Goal: Task Accomplishment & Management: Complete application form

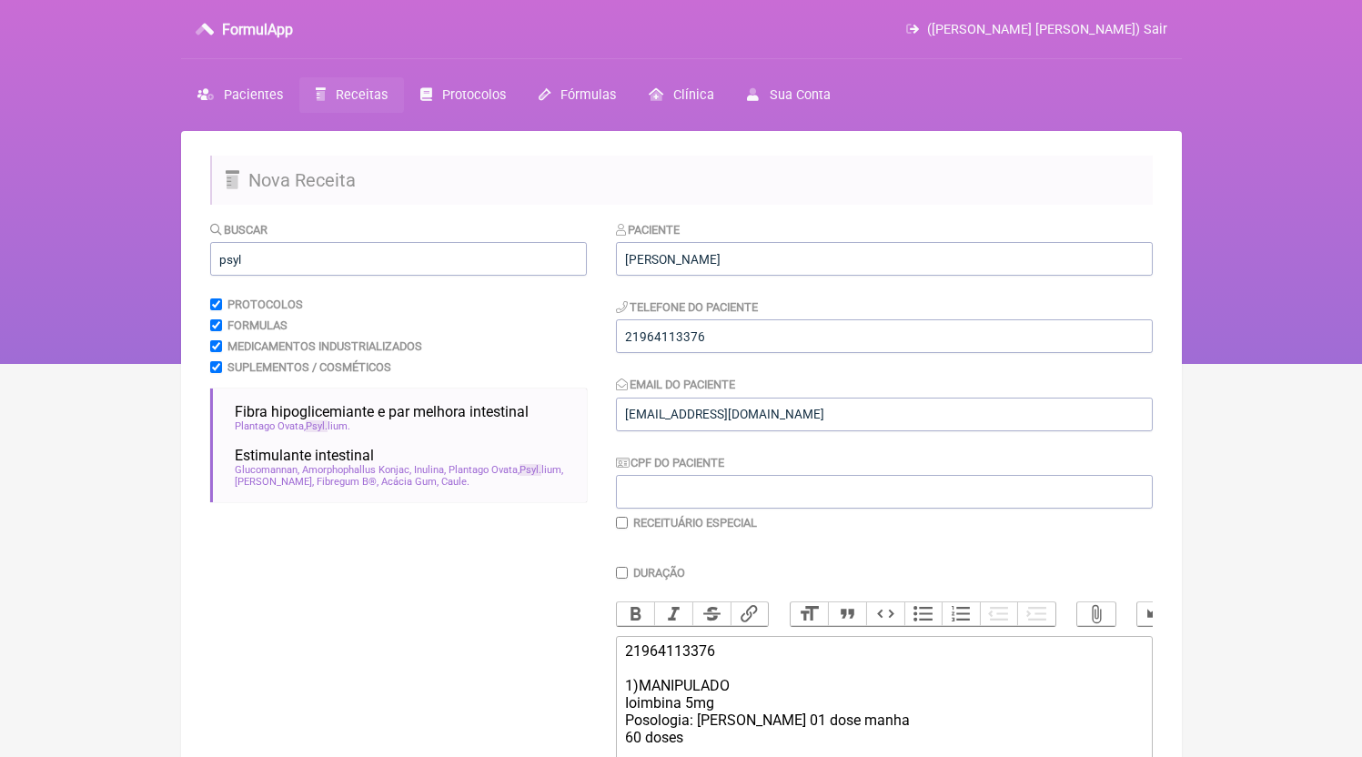
scroll to position [368, 0]
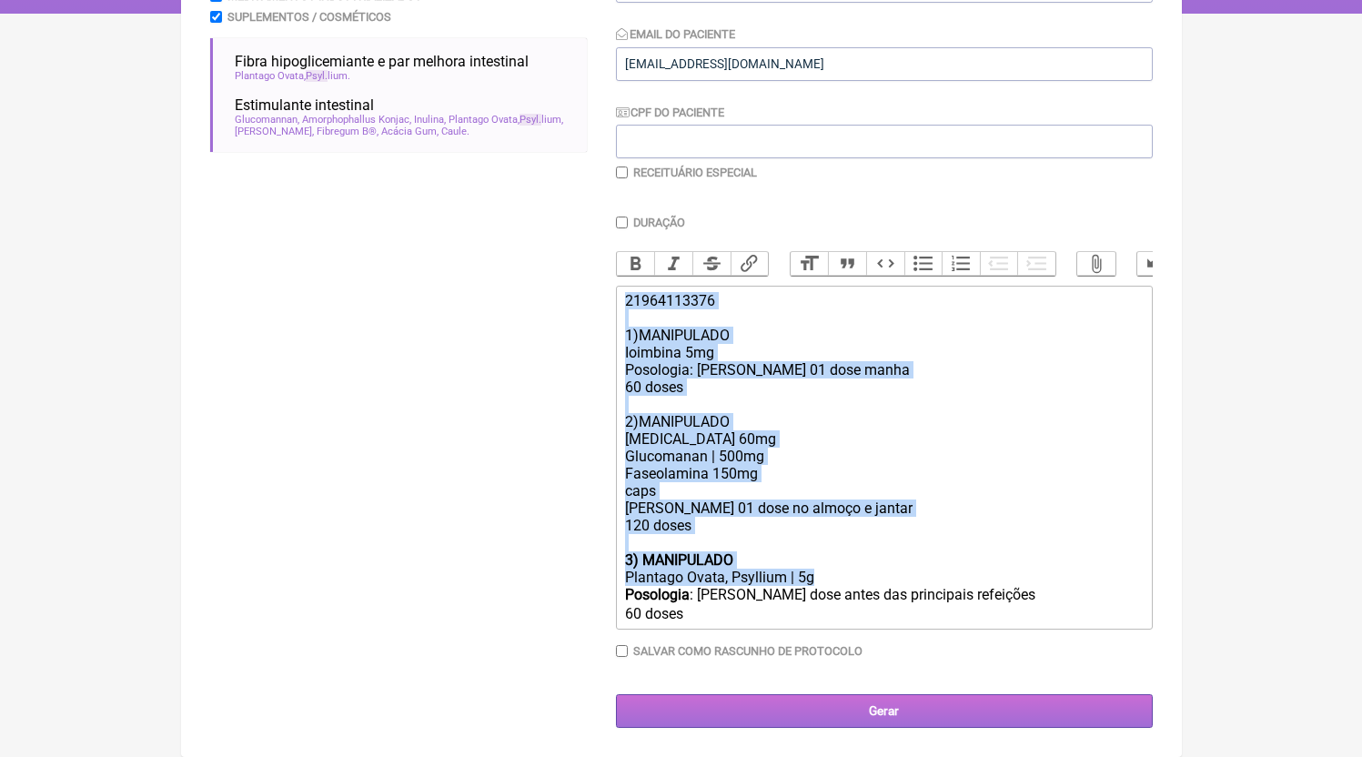
click at [860, 720] on input "Gerar" at bounding box center [884, 711] width 537 height 34
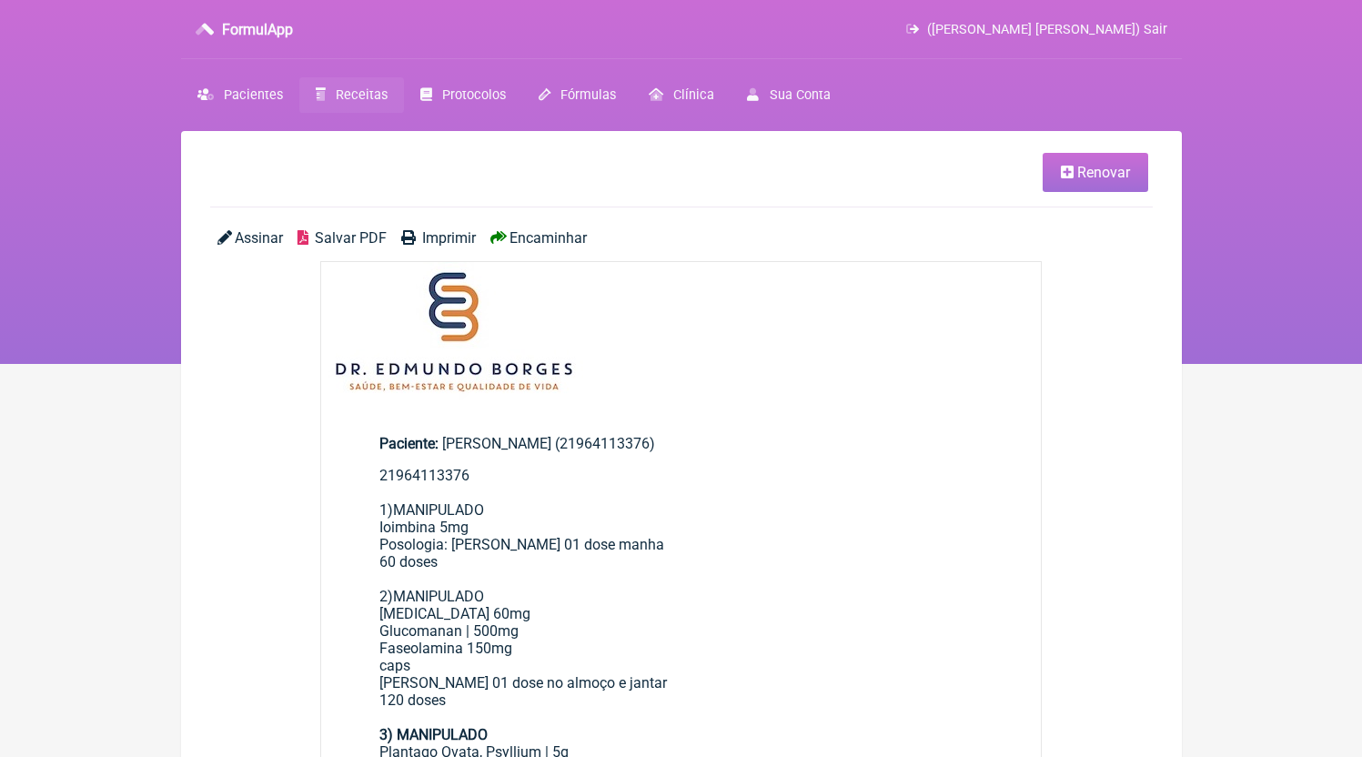
click at [352, 247] on div "Assinar Salvar PDF Imprimir Encaminhar" at bounding box center [681, 245] width 943 height 32
click at [343, 244] on span "Salvar PDF" at bounding box center [351, 237] width 72 height 17
click at [337, 113] on link "Receitas" at bounding box center [351, 94] width 105 height 35
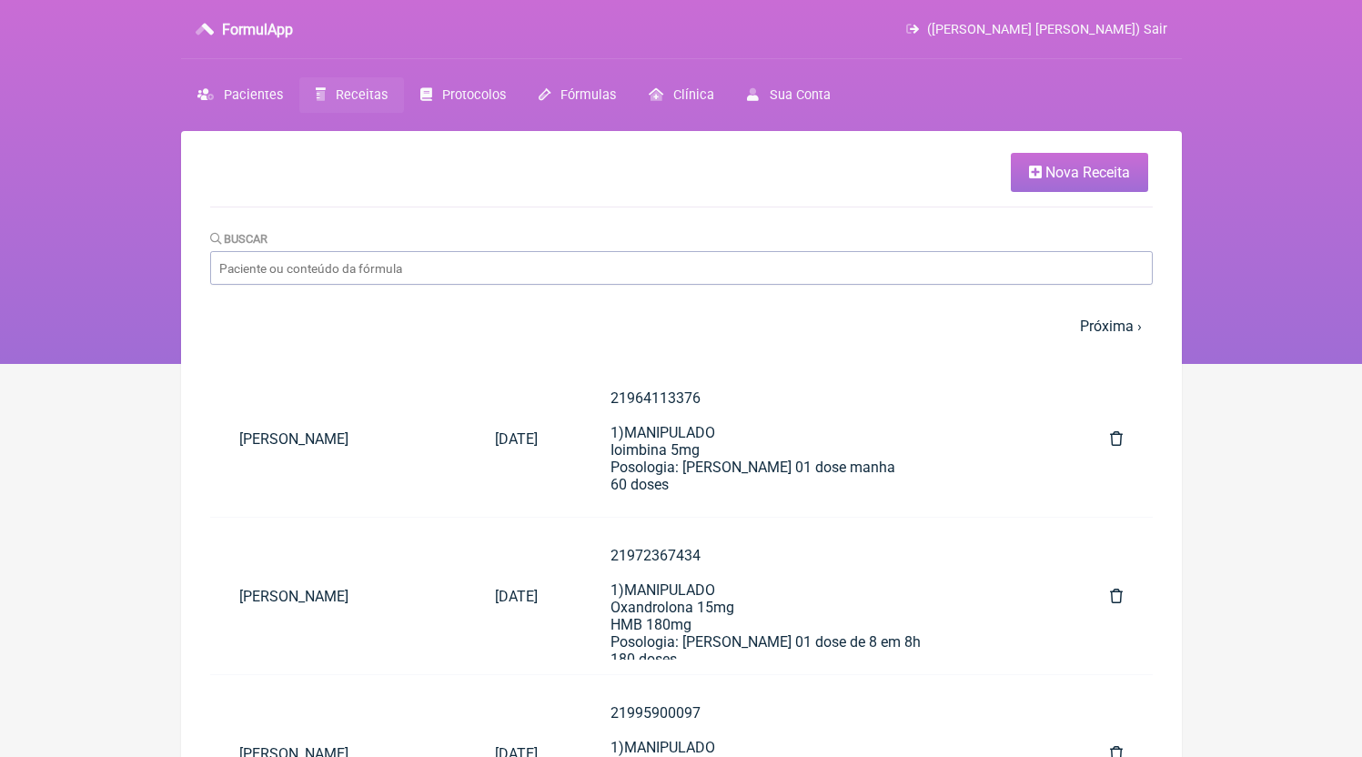
click at [1021, 192] on link "Nova Receita" at bounding box center [1079, 172] width 137 height 39
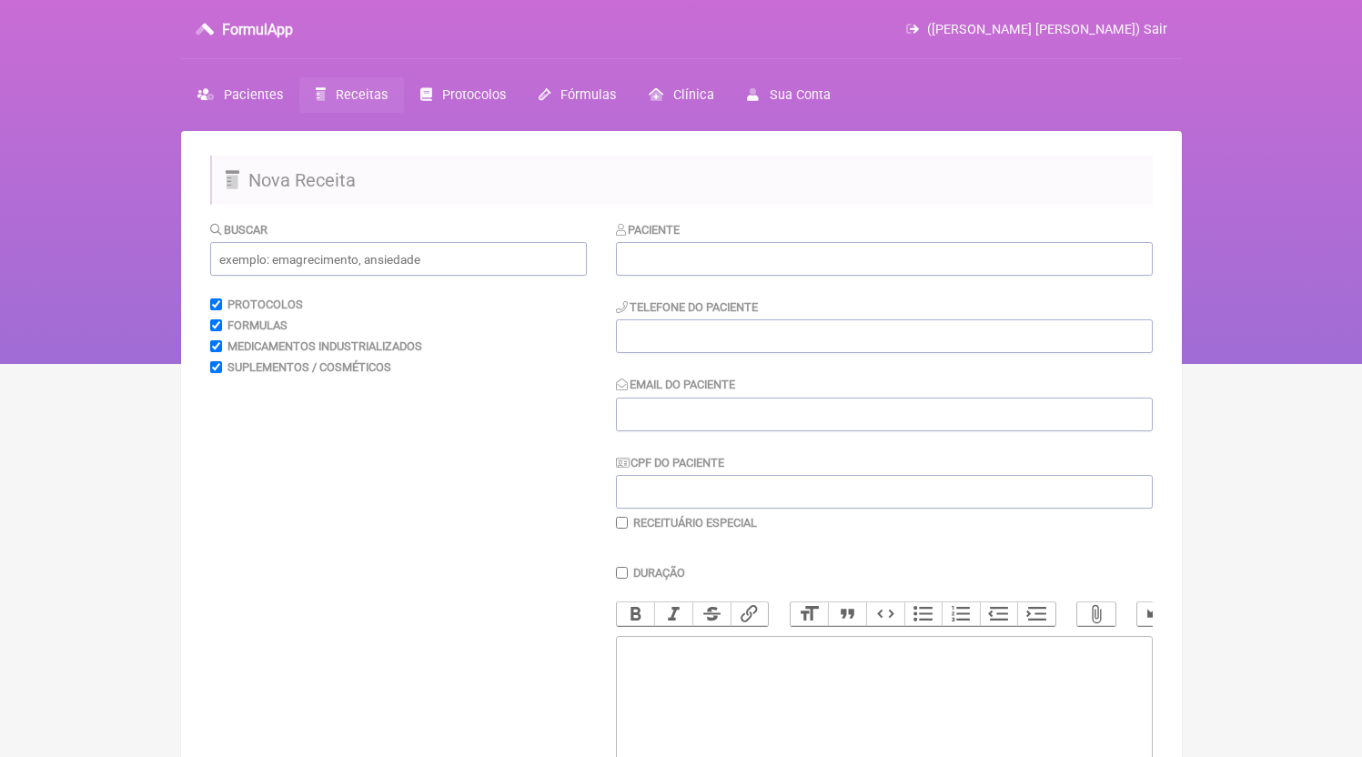
click at [862, 279] on div "Paciente Telefone do Paciente Email do Paciente CPF do Paciente Receituário Esp…" at bounding box center [884, 375] width 537 height 310
click at [859, 270] on input "text" at bounding box center [884, 259] width 537 height 34
paste input "Díulene Pereira Carvalho"
type input "Díulene Pereira Carvalho"
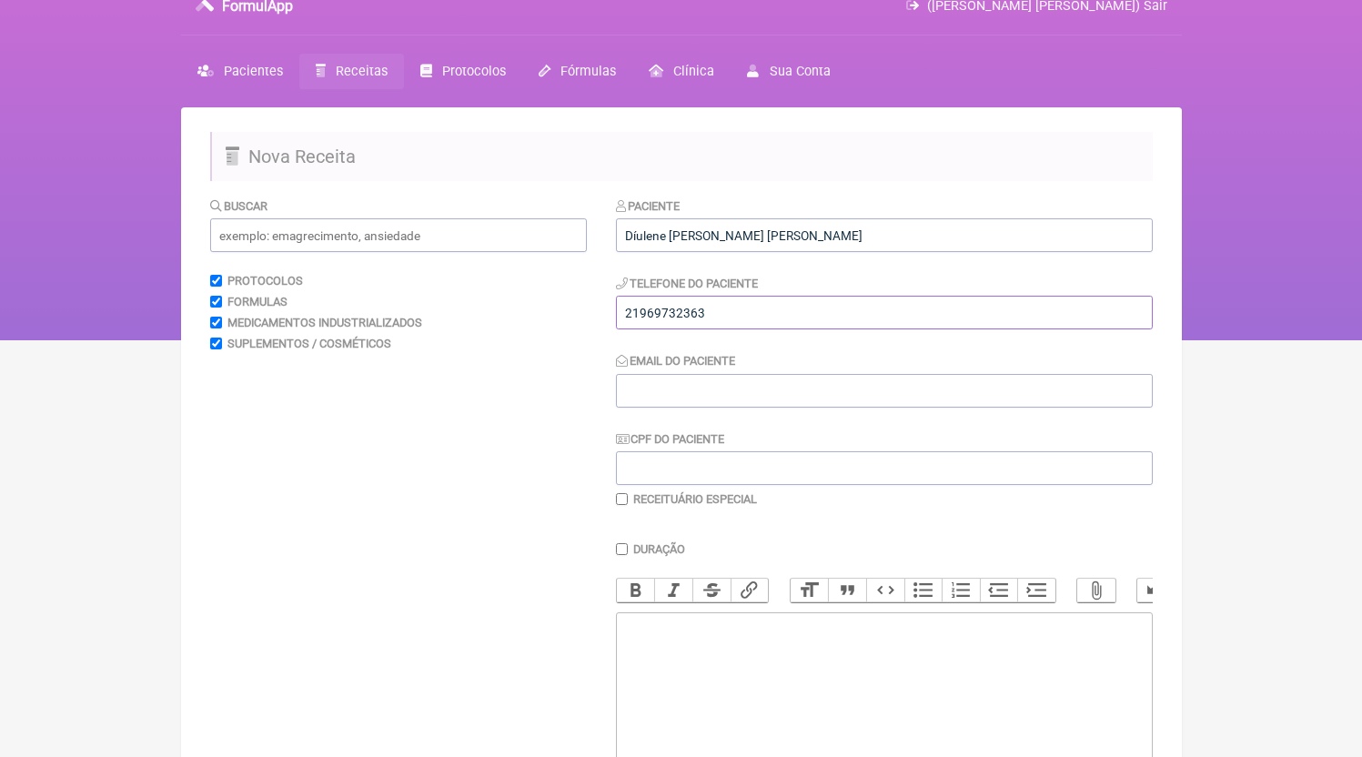
scroll to position [62, 0]
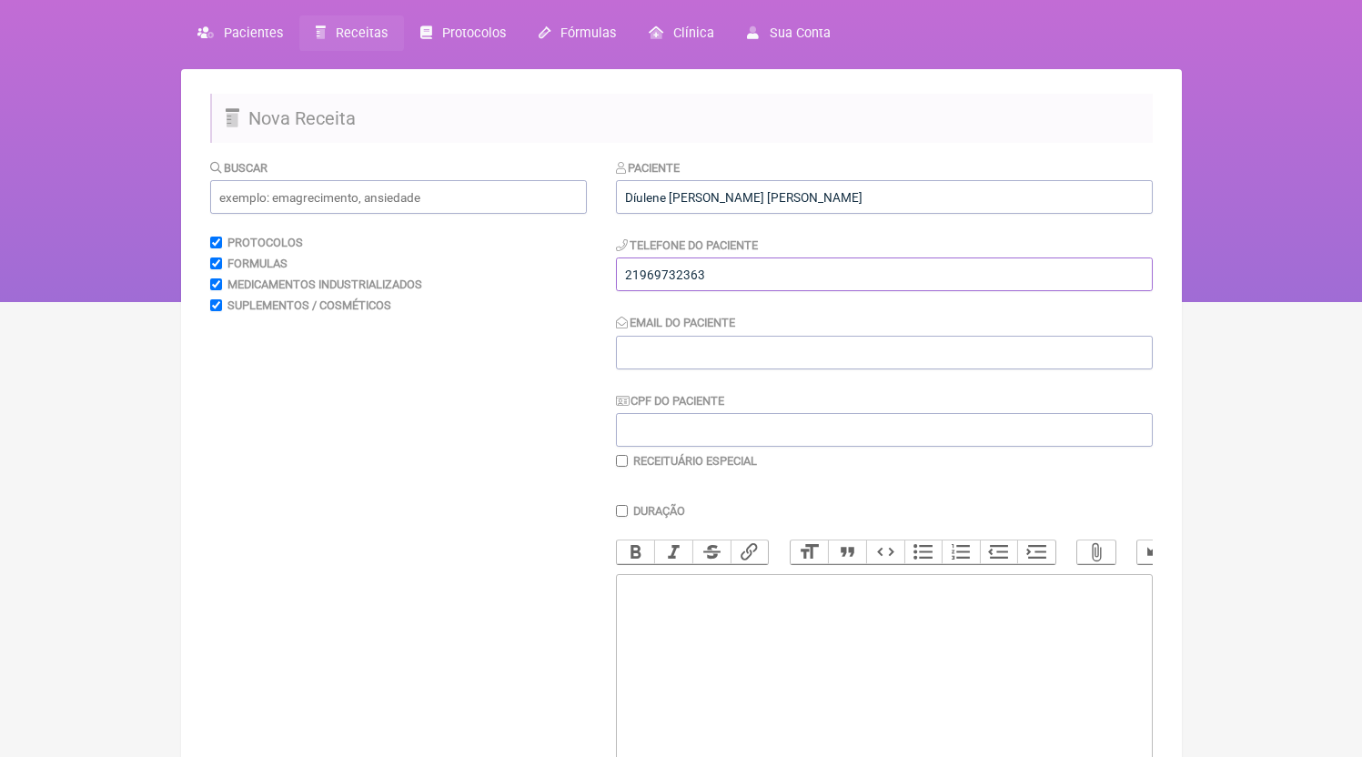
type input "21969732363"
click at [764, 634] on trix-editor at bounding box center [884, 683] width 537 height 218
click at [747, 258] on div "Telefone do Paciente 21969732363" at bounding box center [884, 264] width 537 height 56
click at [747, 267] on input "21969732363" at bounding box center [884, 275] width 537 height 34
click at [744, 657] on trix-editor at bounding box center [884, 683] width 537 height 218
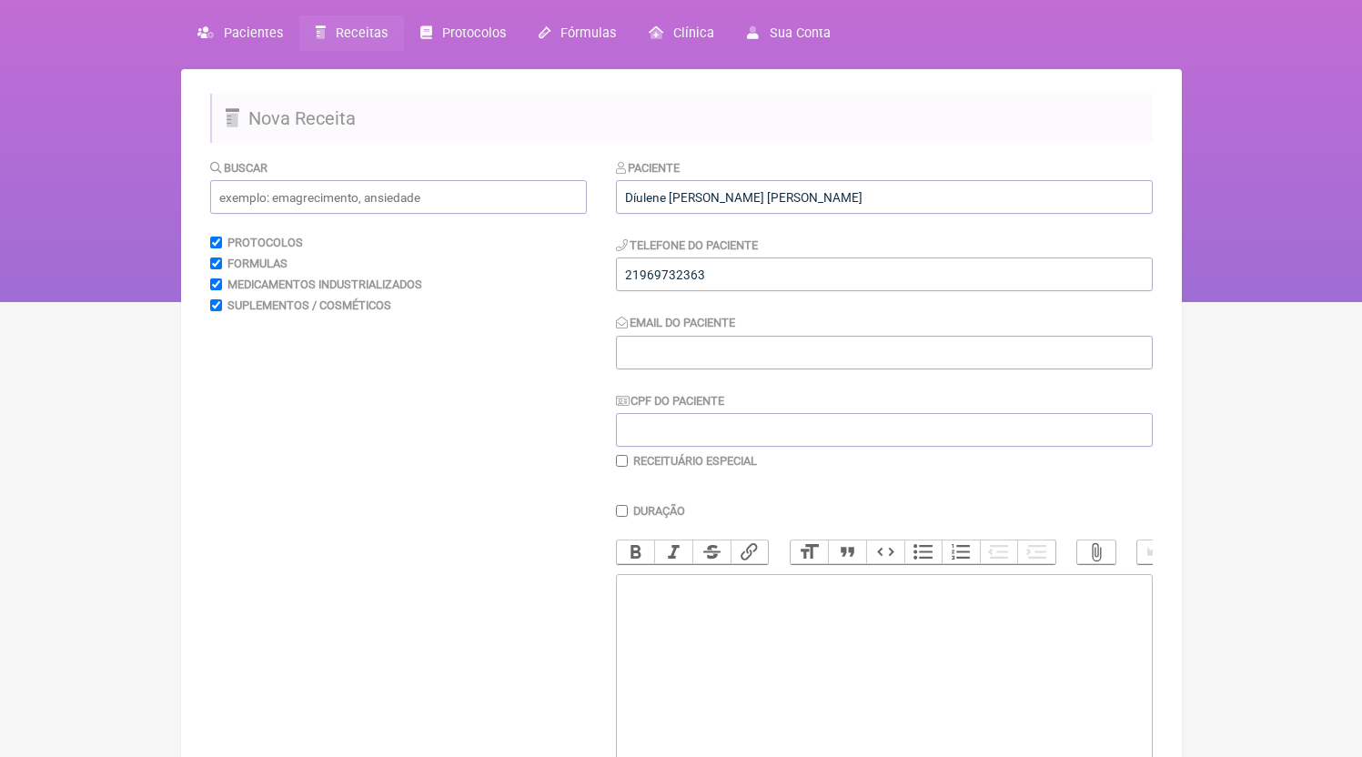
paste trix-editor "<div>21969732363</div>"
type trix-editor "<div>21969732363</div>"
click at [681, 369] on input "Email do Paciente" at bounding box center [884, 353] width 537 height 34
type input "DR.EDMUNDOBORGES@GMAIL.COM"
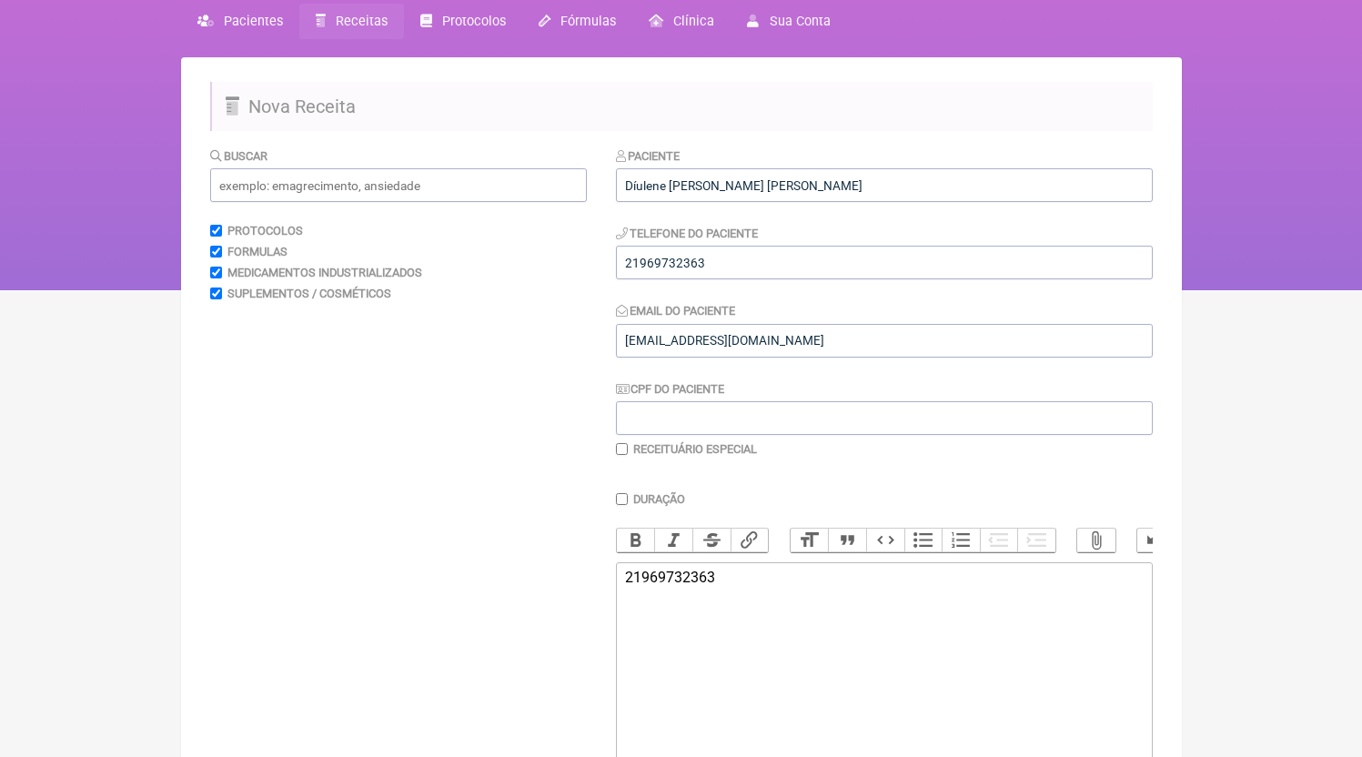
click at [785, 635] on trix-editor "21969732363" at bounding box center [884, 671] width 537 height 218
type trix-editor "<div>21969732363<br><br><br></div>"
click at [399, 177] on input "text" at bounding box center [398, 185] width 377 height 34
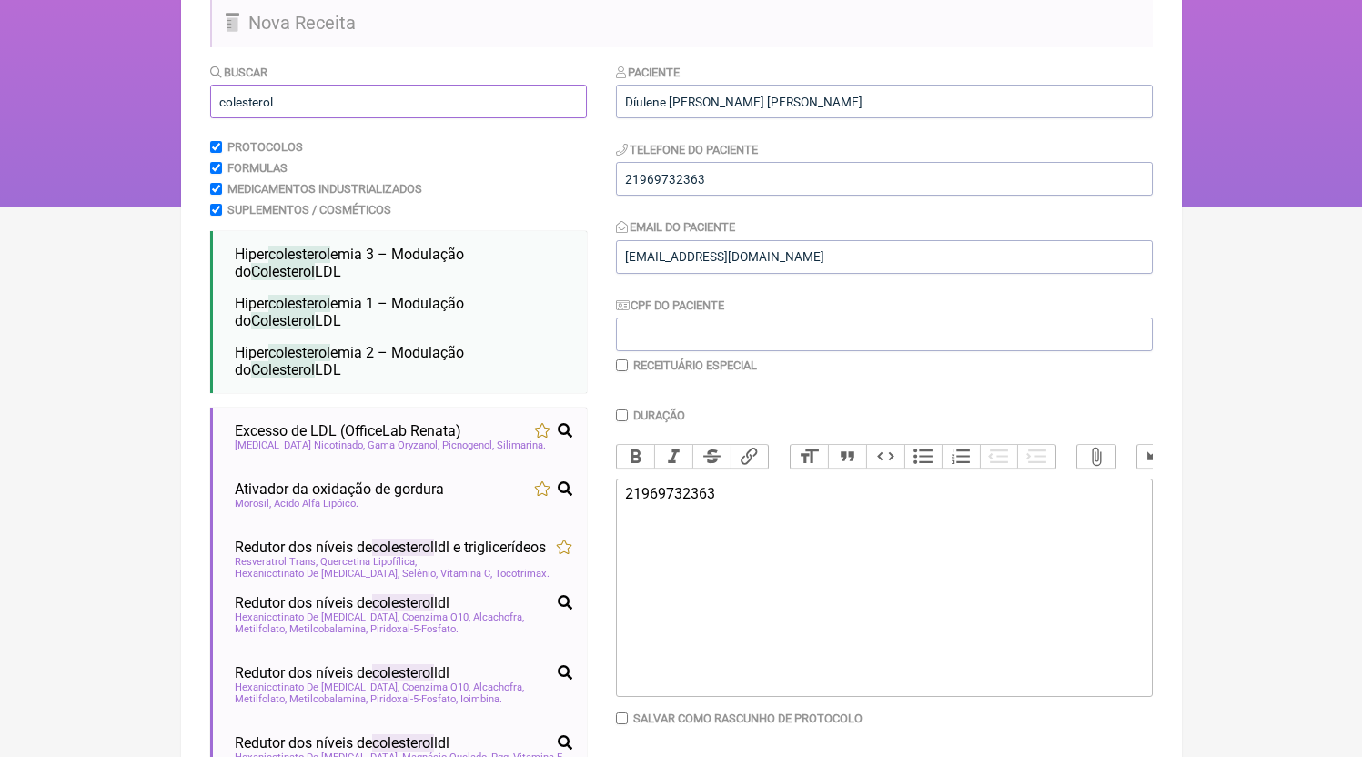
scroll to position [175, 0]
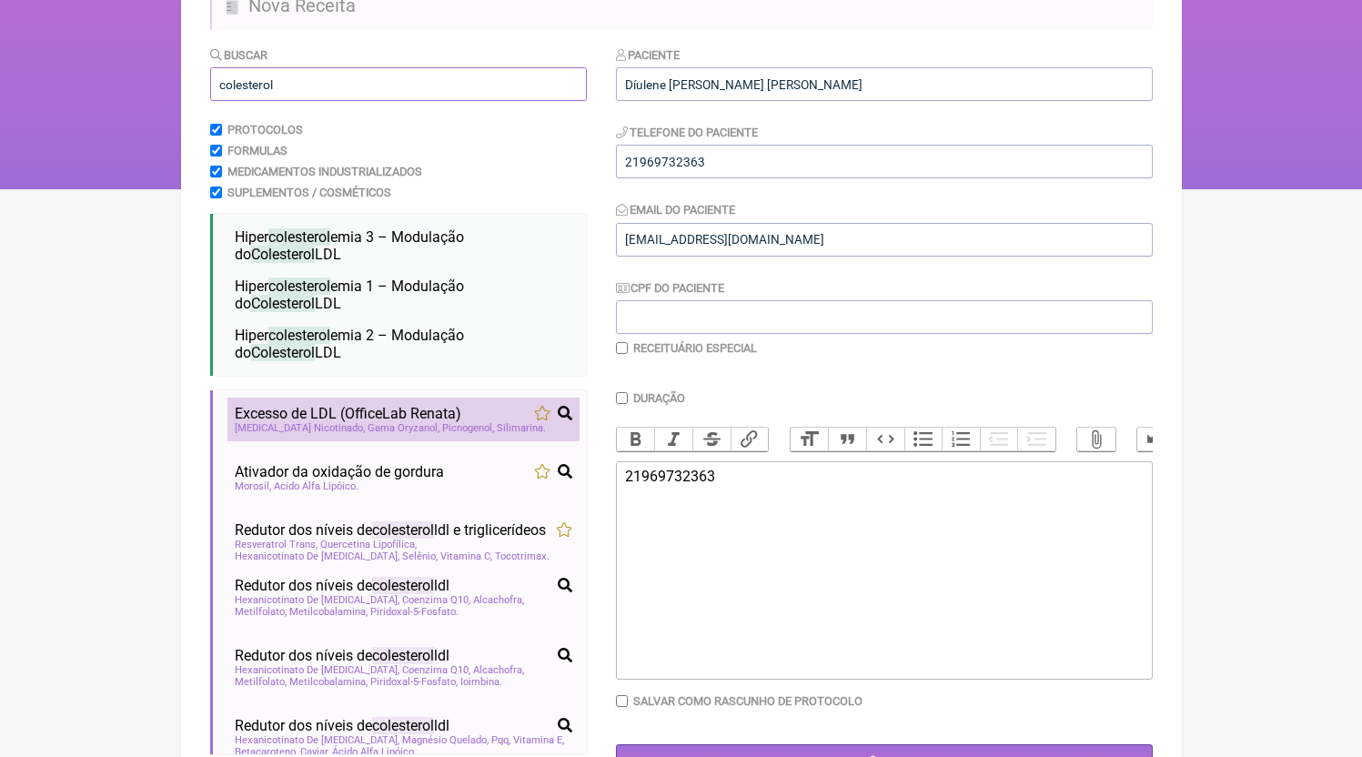
type input "colesterol"
click at [304, 408] on li "Excesso de LDL (OfficeLab Renata) colesterol ; ldl Inositol Nicotinado Gama Ory…" at bounding box center [404, 420] width 352 height 44
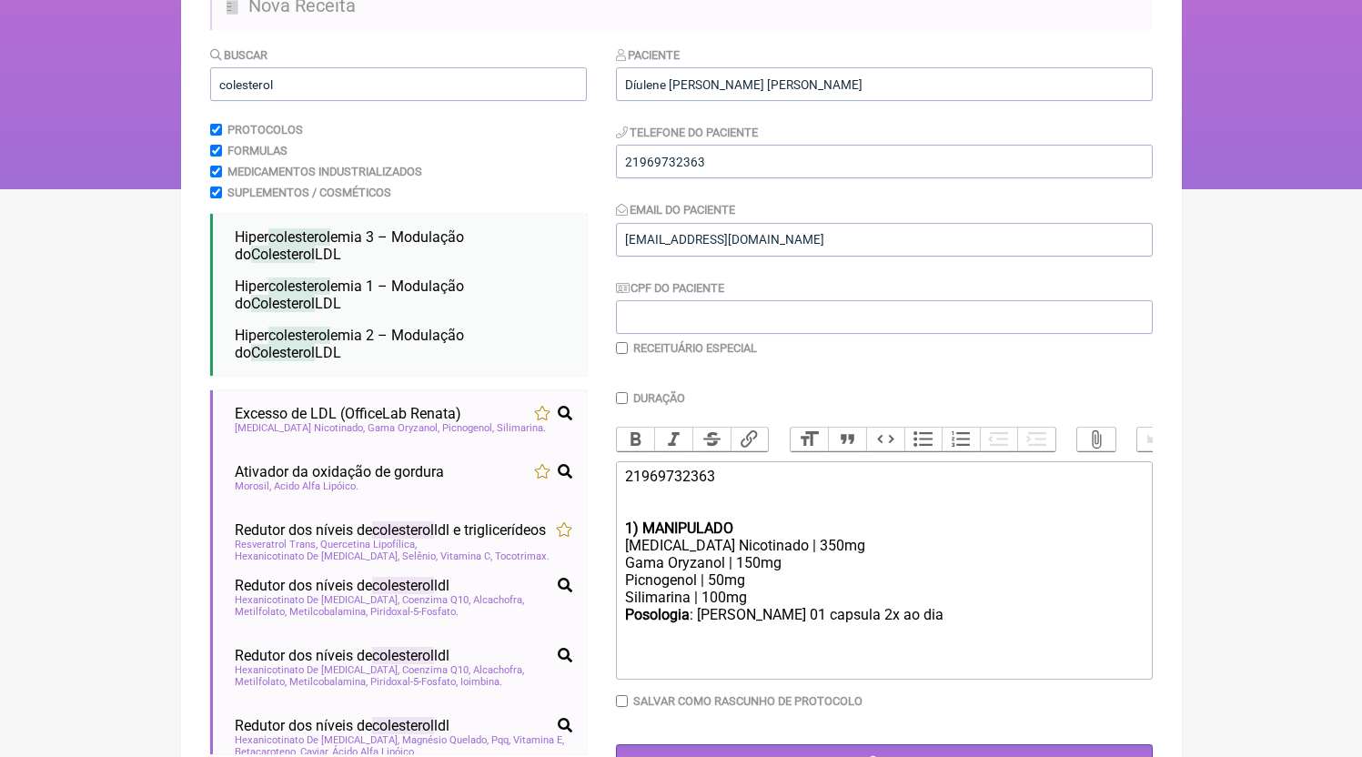
click at [709, 516] on div "21969732363" at bounding box center [883, 494] width 517 height 52
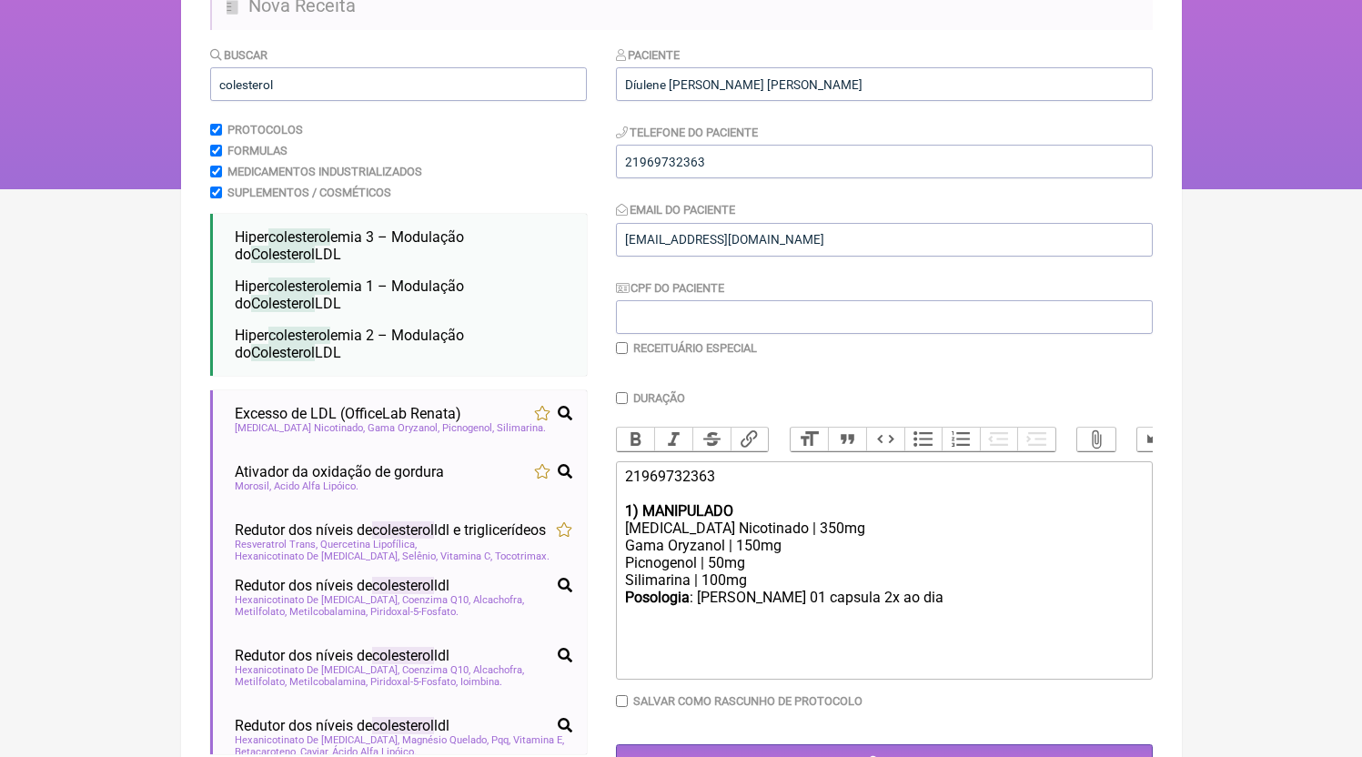
click at [775, 723] on div "Duração Duração de 30 dias Bold Italic Strikethrough Link Heading Quote Code Bu…" at bounding box center [884, 556] width 537 height 331
click at [754, 680] on trix-editor "21969732363 1) MANIPULADO Inositol Nicotinado | 350mg Gama Oryzanol | 150mg Pic…" at bounding box center [884, 570] width 537 height 218
drag, startPoint x: 678, startPoint y: 572, endPoint x: 584, endPoint y: 577, distance: 93.9
click at [584, 577] on form "Buscar colesterol Protocolos Formulas Medicamentos Industrializados Suplementos…" at bounding box center [681, 495] width 943 height 899
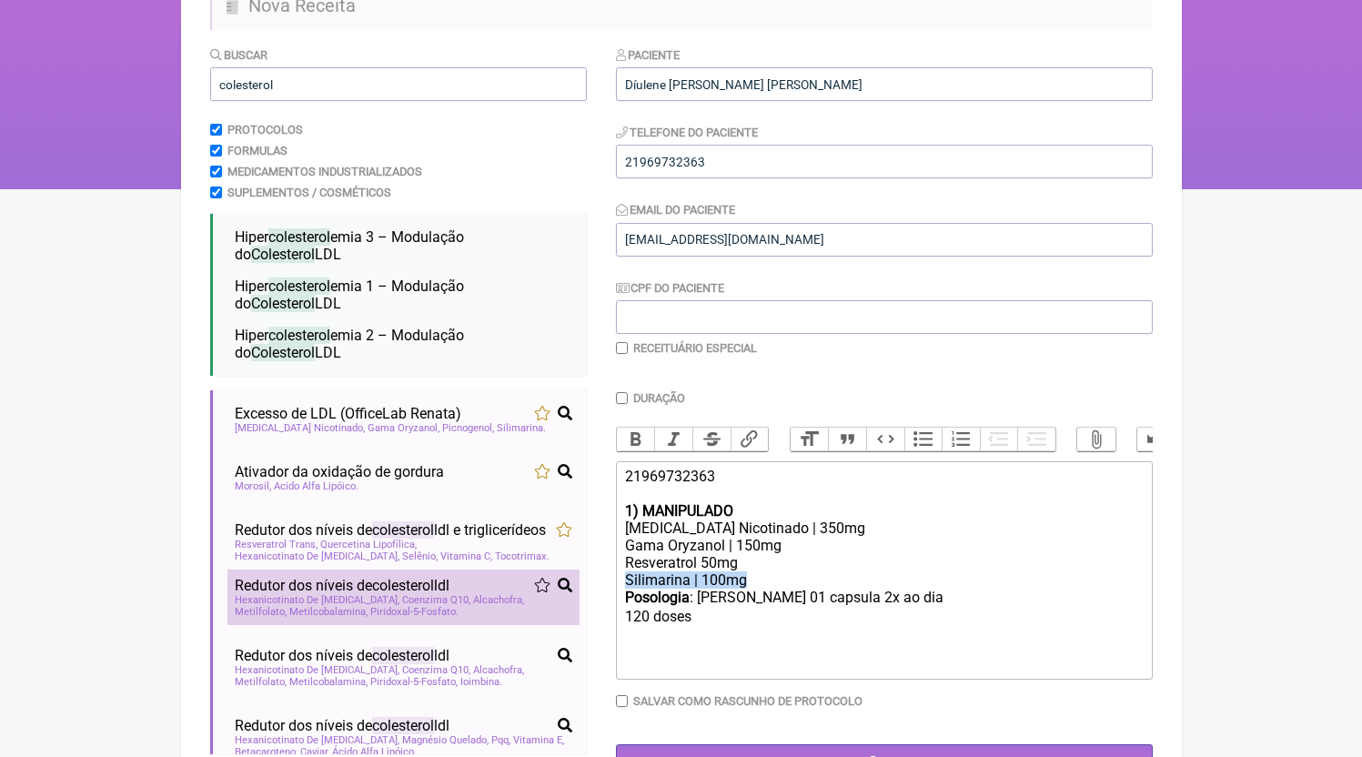
drag, startPoint x: 777, startPoint y: 601, endPoint x: 545, endPoint y: 600, distance: 232.1
click at [545, 600] on form "Buscar colesterol Protocolos Formulas Medicamentos Industrializados Suplementos…" at bounding box center [681, 495] width 943 height 899
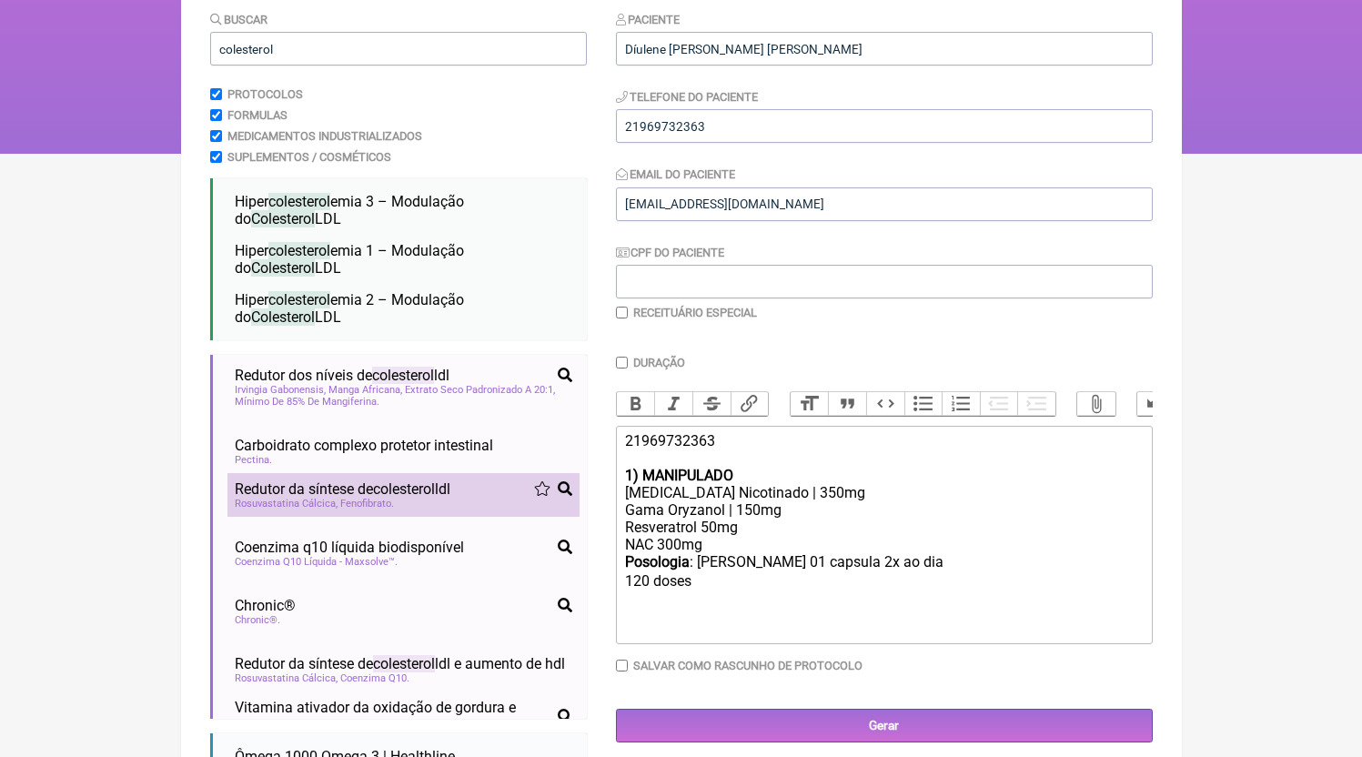
scroll to position [745, 0]
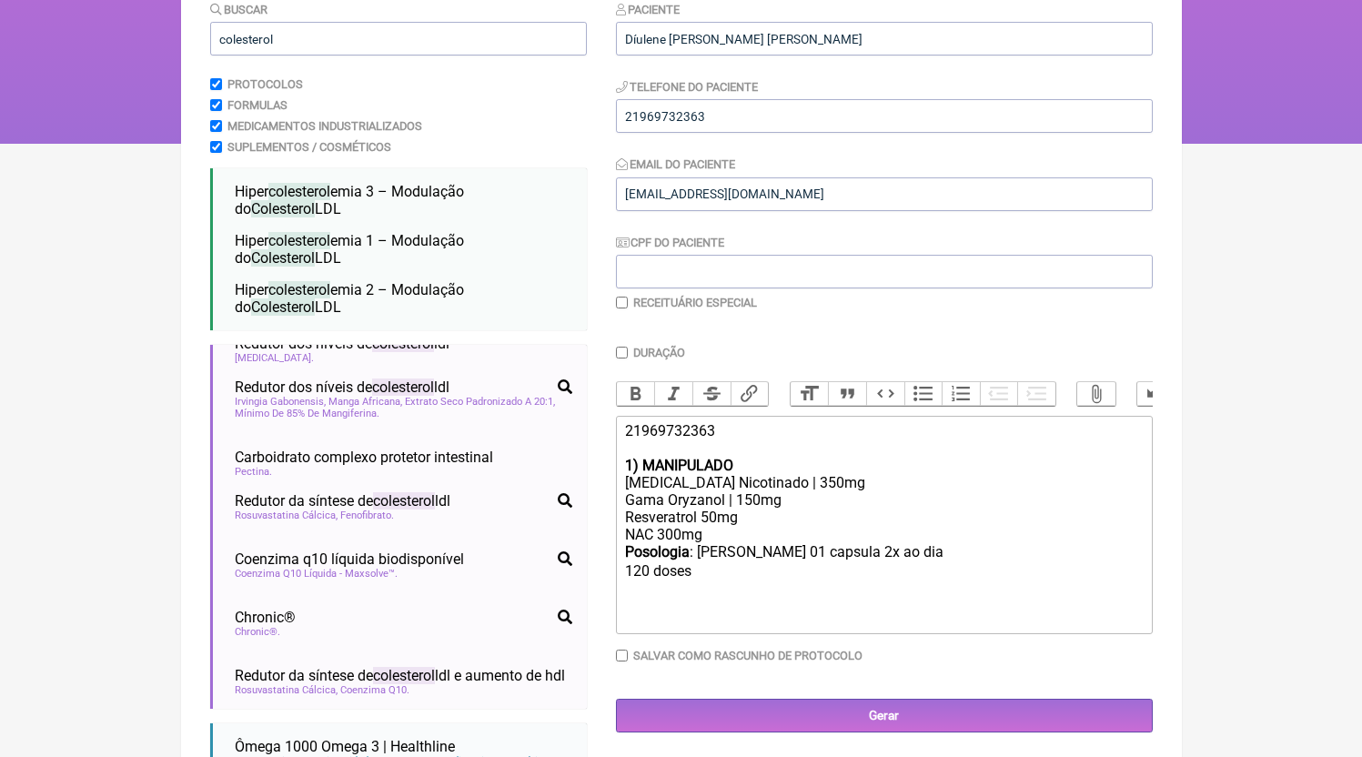
click at [794, 543] on div "NAC 300mg" at bounding box center [883, 534] width 517 height 17
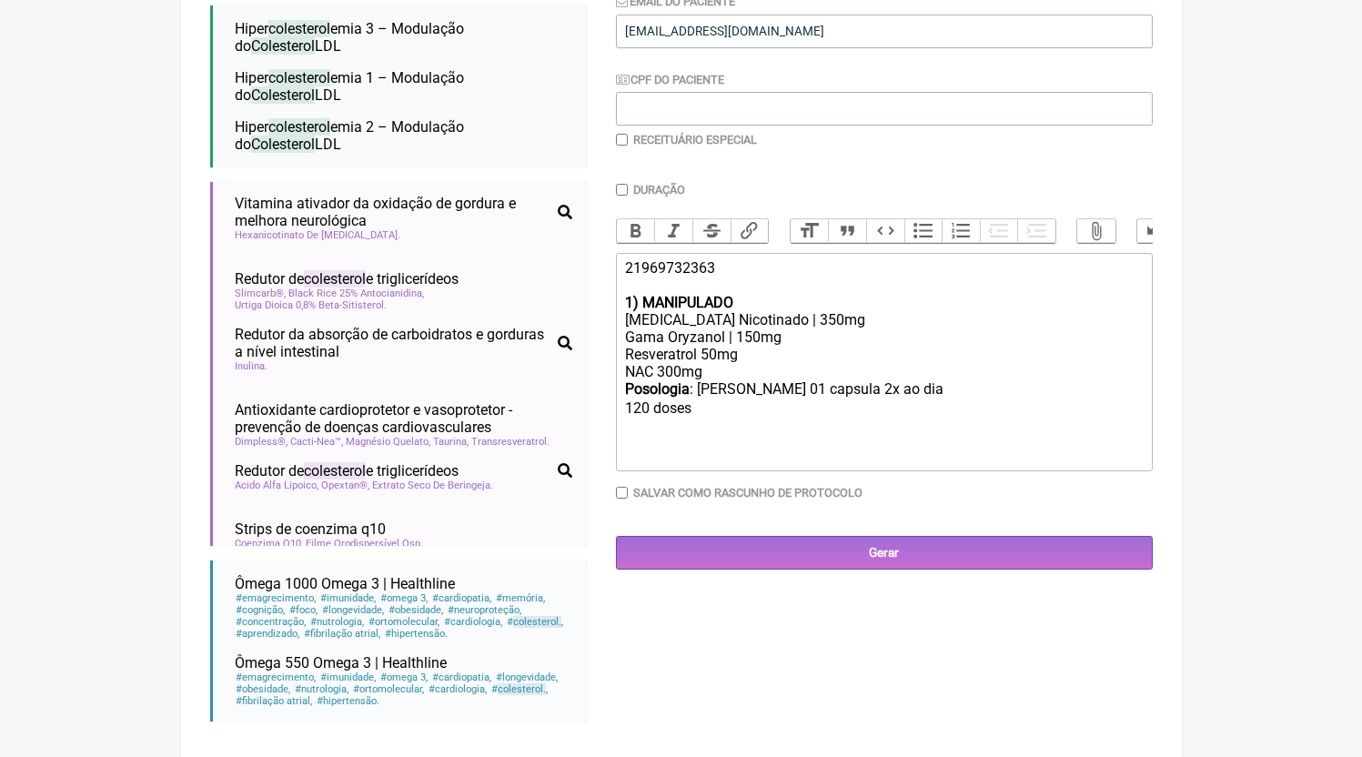
scroll to position [1192, 0]
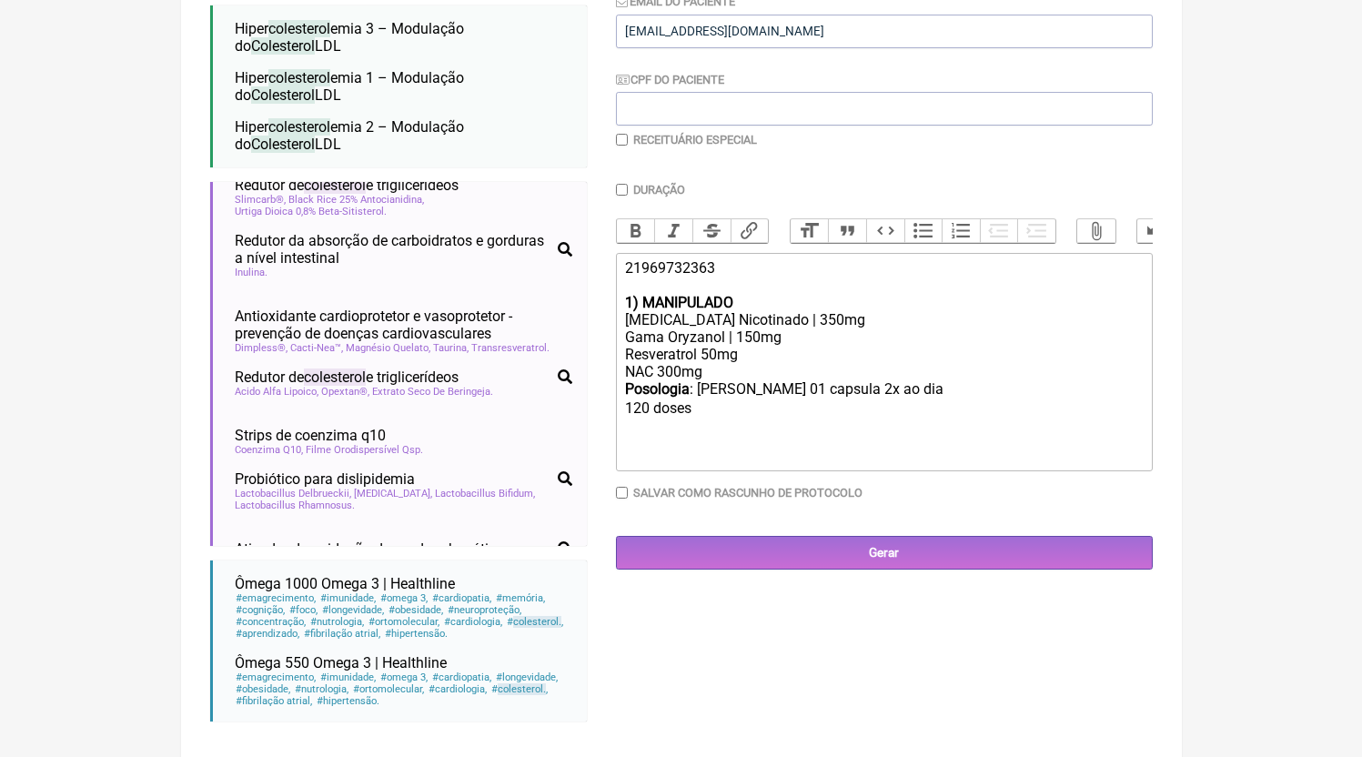
click at [729, 440] on trix-editor "21969732363 1) MANIPULADO Inositol Nicotinado | 350mg Gama Oryzanol | 150mg Res…" at bounding box center [884, 362] width 537 height 218
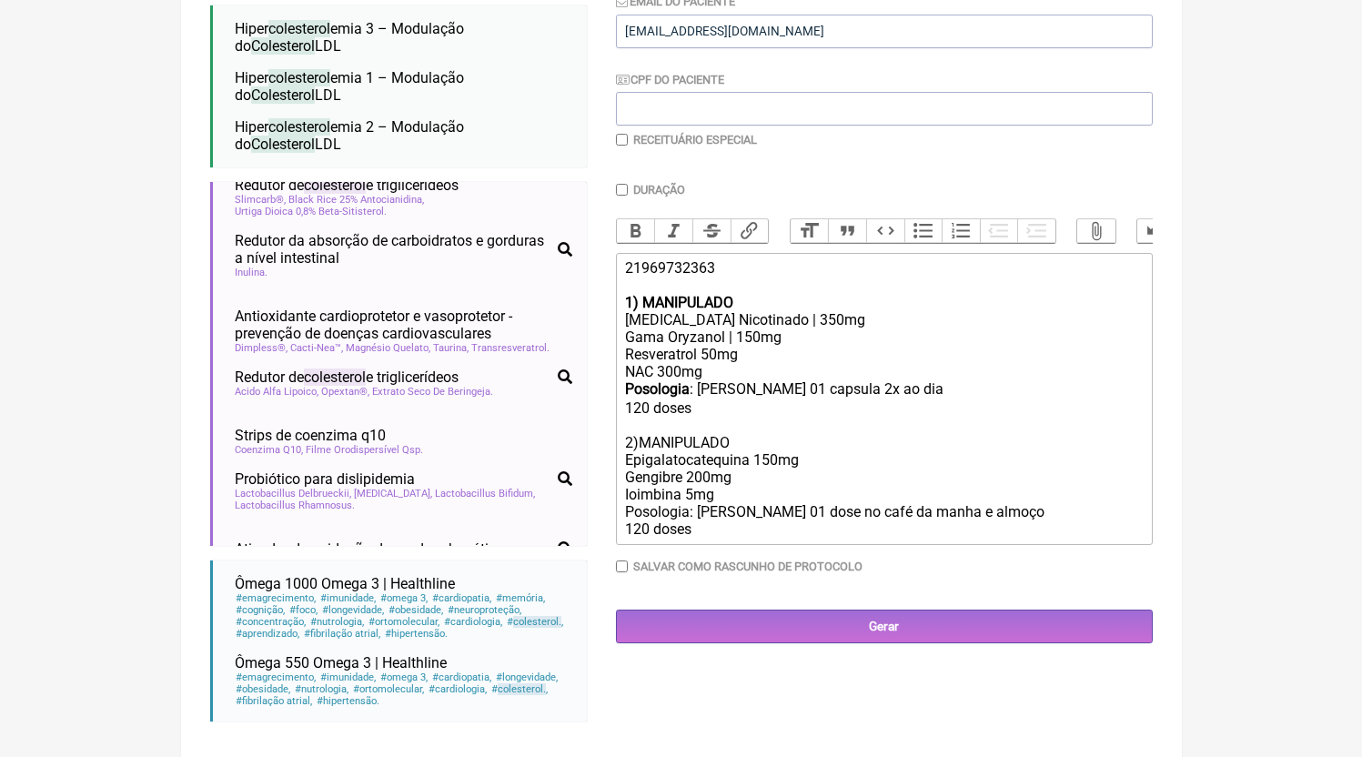
click at [774, 470] on div "Posologia : tomar 01 capsula 2x ao dia ㅤ 120 doses 2)MANIPULADO Epigalatocatequ…" at bounding box center [883, 458] width 517 height 157
type trix-editor "<div>21969732363<br><br></div><div><strong>1) MANIPULADO</strong></div><div>Ino…"
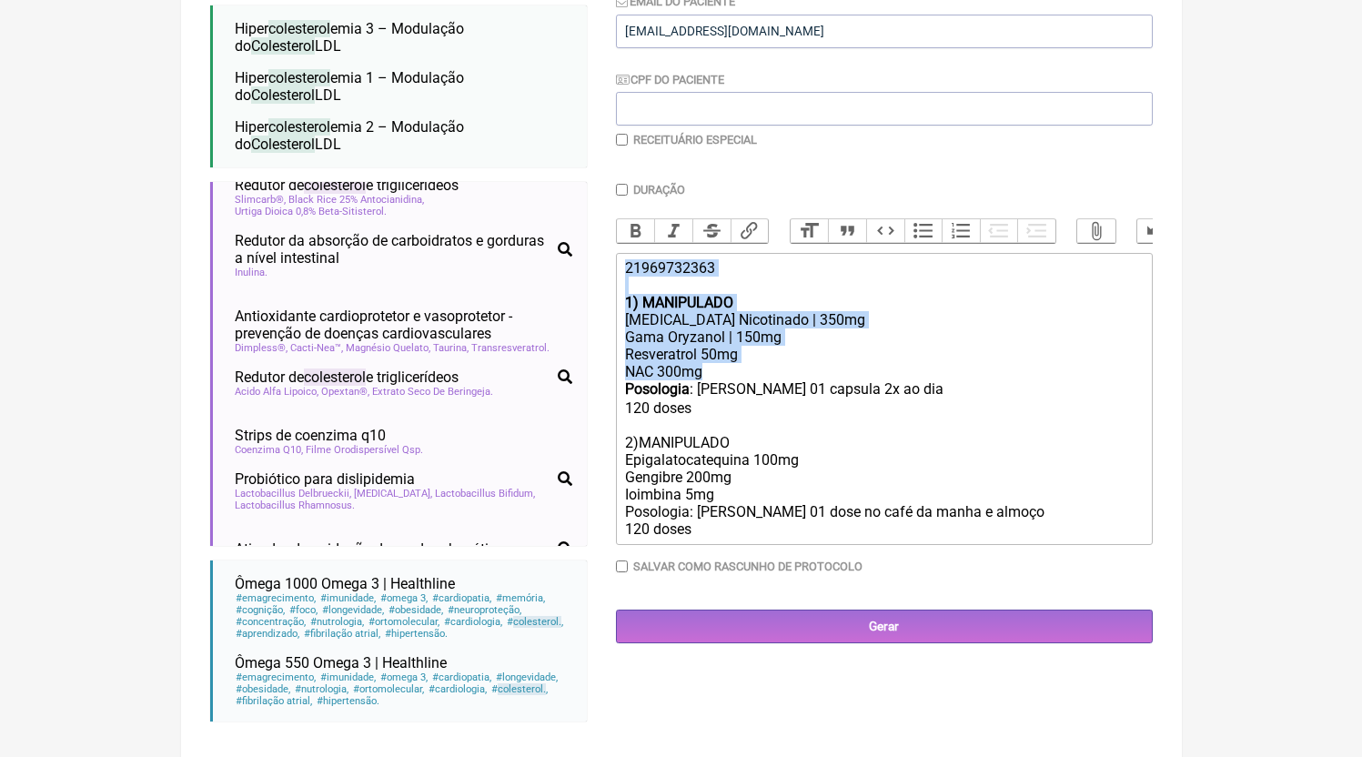
copy trix-editor "21969732363 1) MANIPULADO Inositol Nicotinado | 350mg Gama Oryzanol | 150mg Res…"
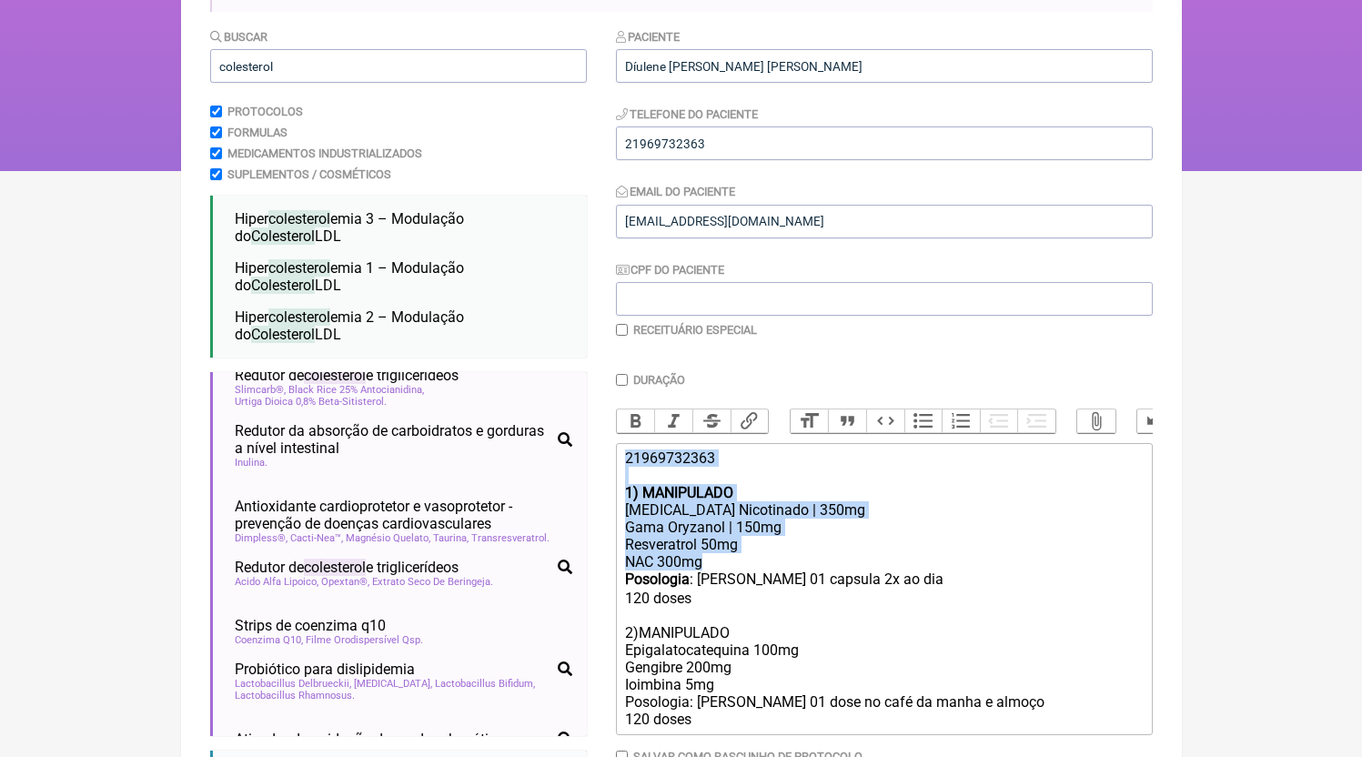
scroll to position [398, 0]
